Goal: Obtain resource: Obtain resource

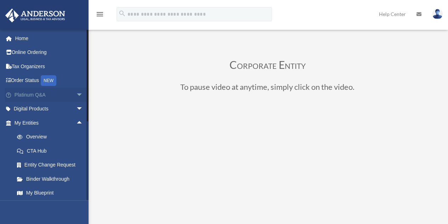
click at [76, 93] on span "arrow_drop_down" at bounding box center [83, 95] width 14 height 15
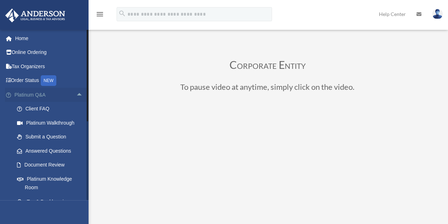
click at [76, 94] on span "arrow_drop_up" at bounding box center [83, 95] width 14 height 15
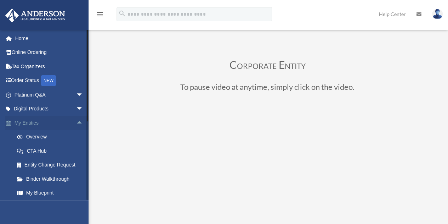
click at [76, 119] on span "arrow_drop_up" at bounding box center [83, 123] width 14 height 15
click at [76, 153] on span "arrow_drop_up" at bounding box center [83, 151] width 14 height 15
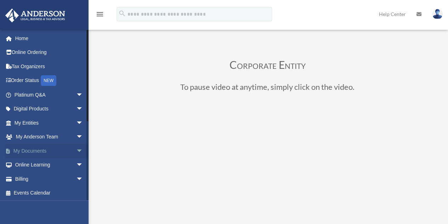
click at [77, 148] on span "arrow_drop_down" at bounding box center [83, 151] width 14 height 15
click at [53, 193] on link "Forms Library" at bounding box center [52, 193] width 84 height 14
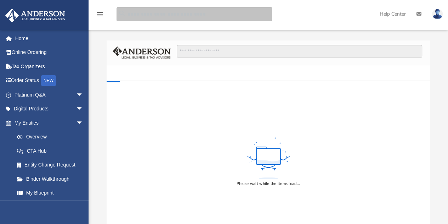
click at [158, 15] on input "search" at bounding box center [195, 14] width 156 height 14
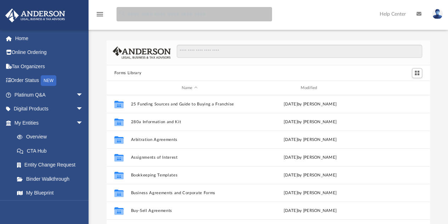
scroll to position [156, 318]
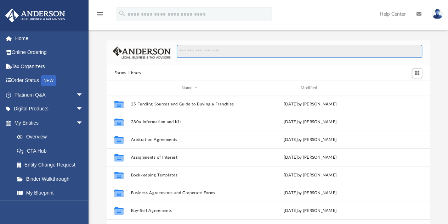
click at [199, 51] on input "Search files and folders" at bounding box center [300, 51] width 246 height 13
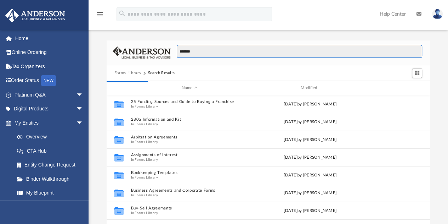
type input "******"
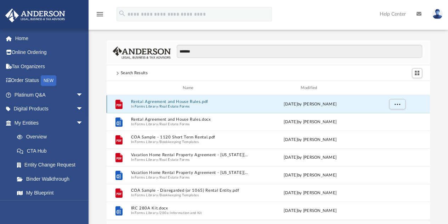
click at [167, 101] on button "Rental Agreement and House Rules.pdf" at bounding box center [190, 101] width 118 height 5
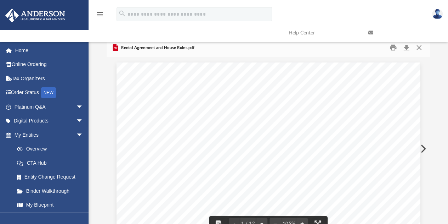
scroll to position [0, 0]
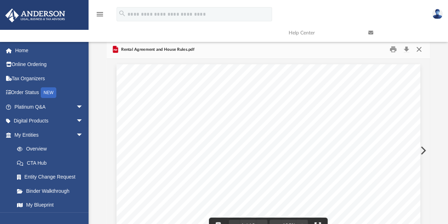
click at [420, 50] on button "Close" at bounding box center [419, 49] width 13 height 11
